Goal: Task Accomplishment & Management: Use online tool/utility

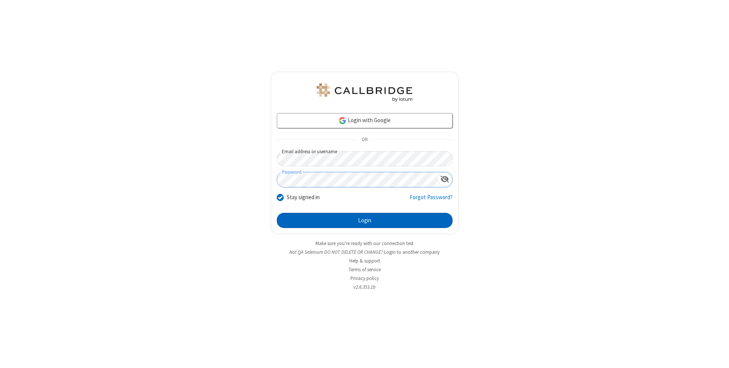
click at [365, 221] on button "Login" at bounding box center [365, 220] width 176 height 15
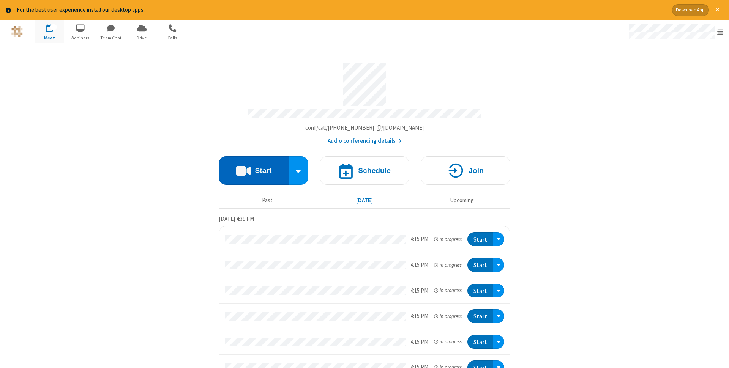
click at [254, 168] on button "Start" at bounding box center [254, 170] width 70 height 28
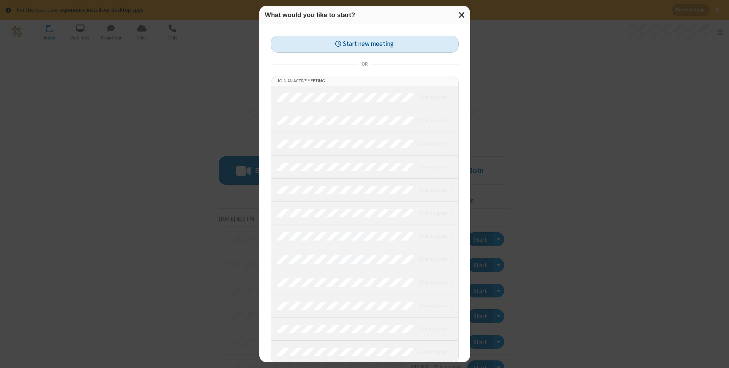
click at [365, 44] on button "Start new meeting" at bounding box center [365, 44] width 188 height 17
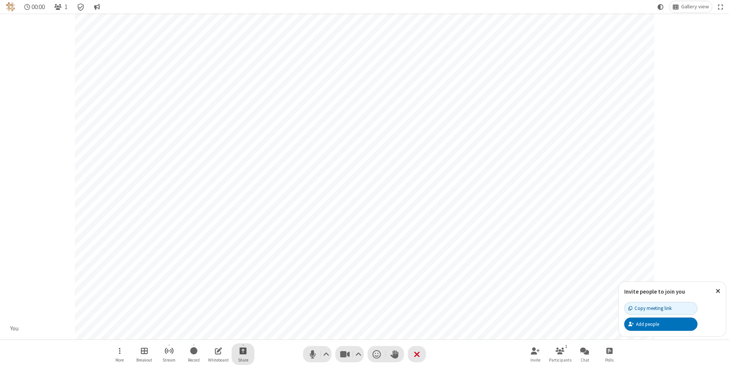
click at [243, 351] on span "Start sharing" at bounding box center [243, 350] width 7 height 9
click at [212, 332] on span "Share my screen" at bounding box center [212, 333] width 9 height 6
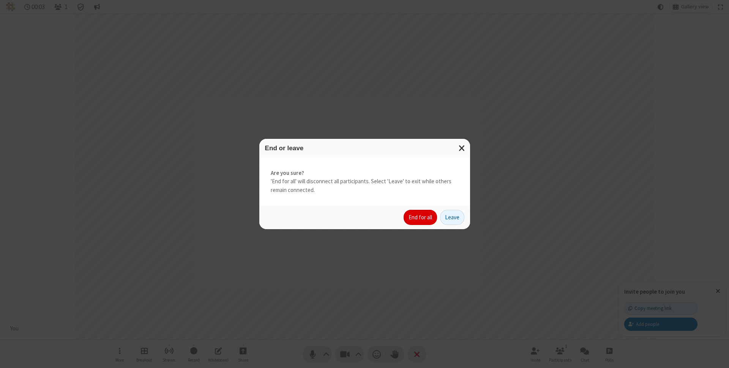
click at [421, 218] on button "End for all" at bounding box center [420, 217] width 33 height 15
